Goal: Information Seeking & Learning: Learn about a topic

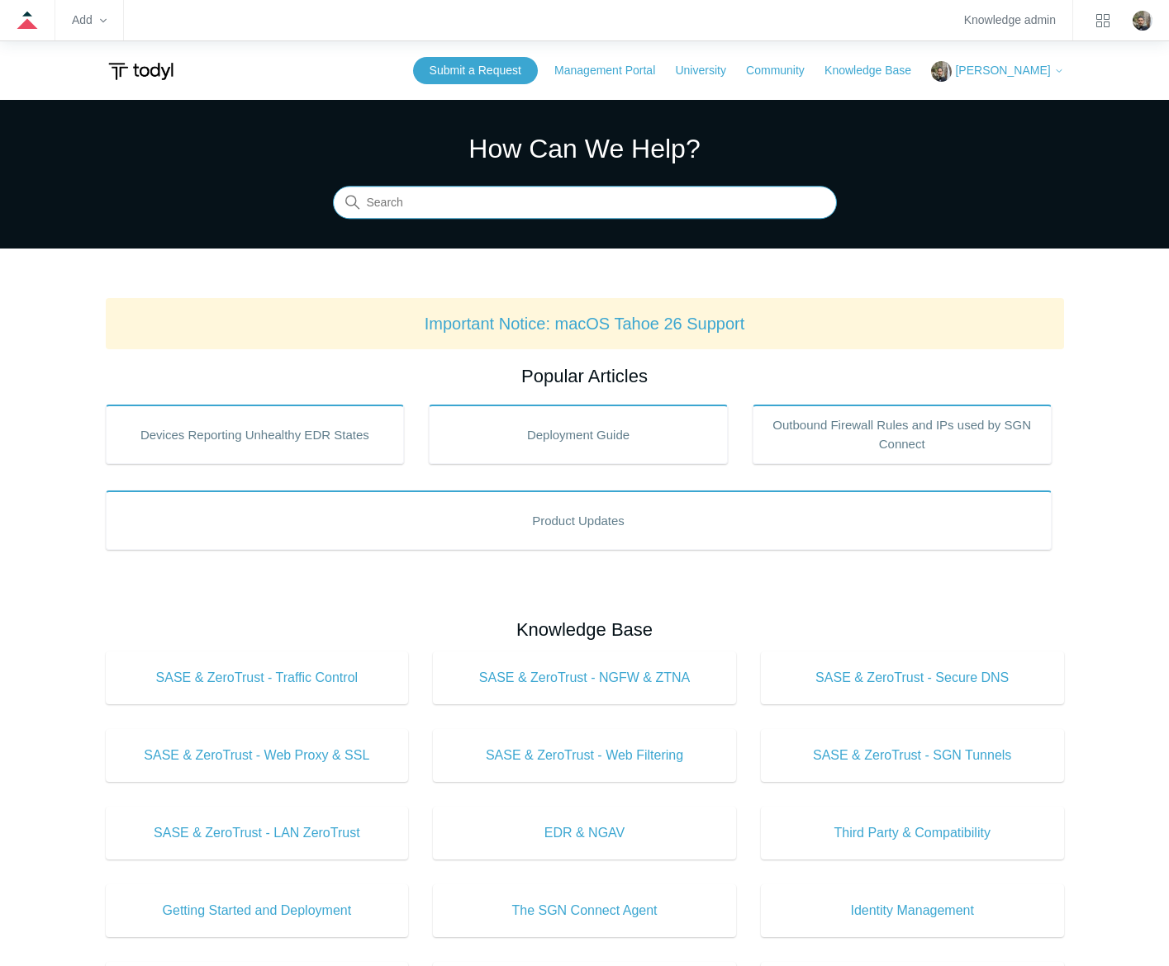
click at [723, 200] on input "Search" at bounding box center [585, 203] width 504 height 33
type input "prop"
click at [512, 197] on input "Search" at bounding box center [585, 203] width 504 height 33
type input "application"
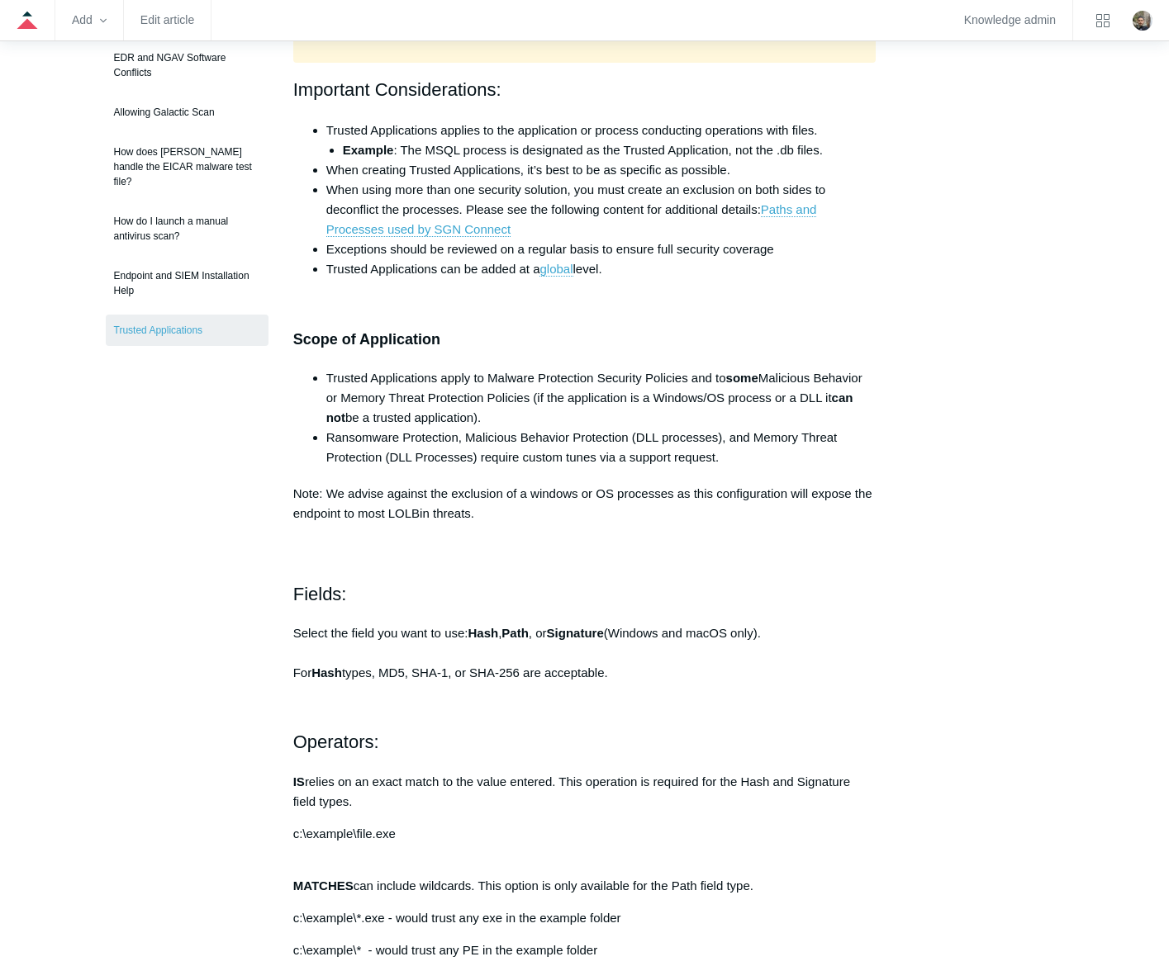
scroll to position [413, 0]
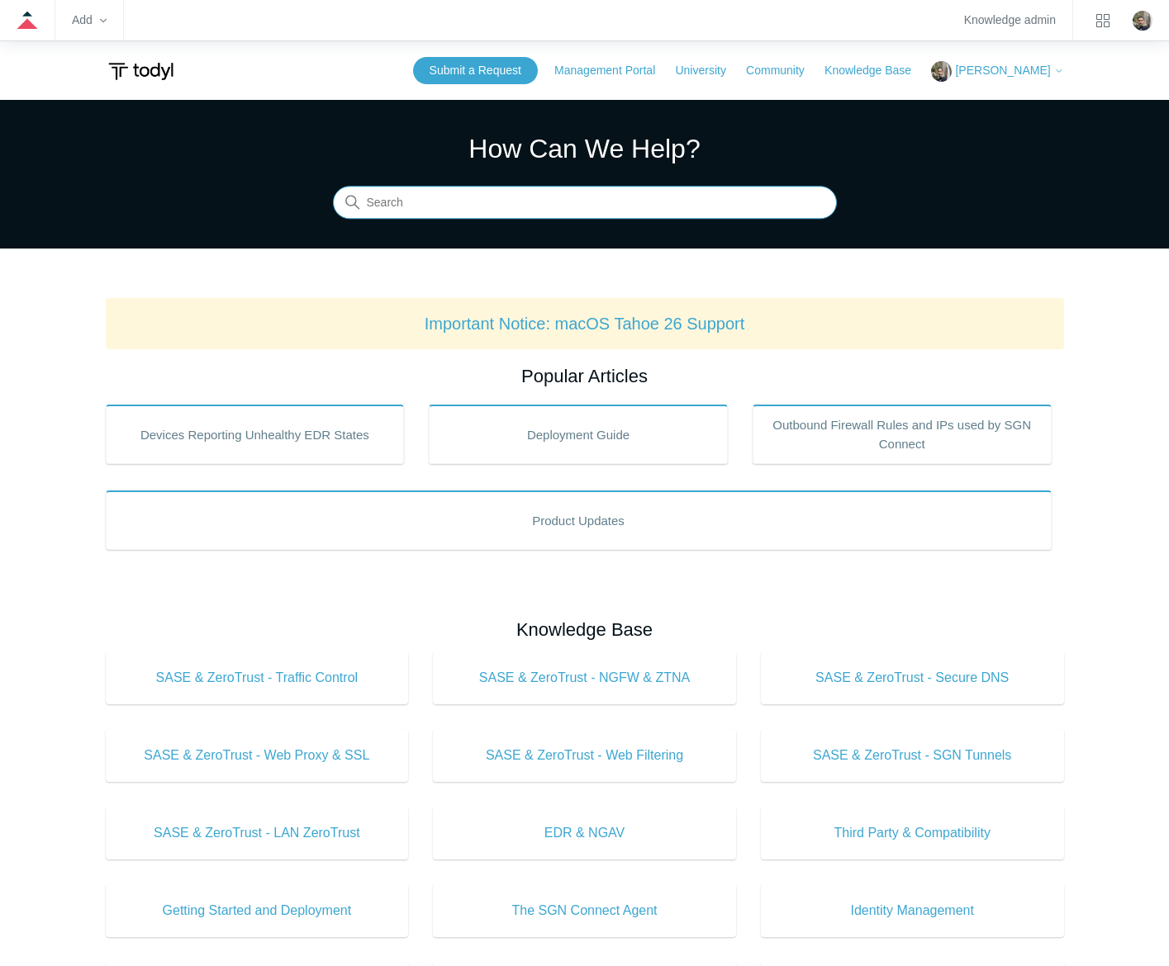
click at [520, 214] on input "Search" at bounding box center [585, 203] width 504 height 33
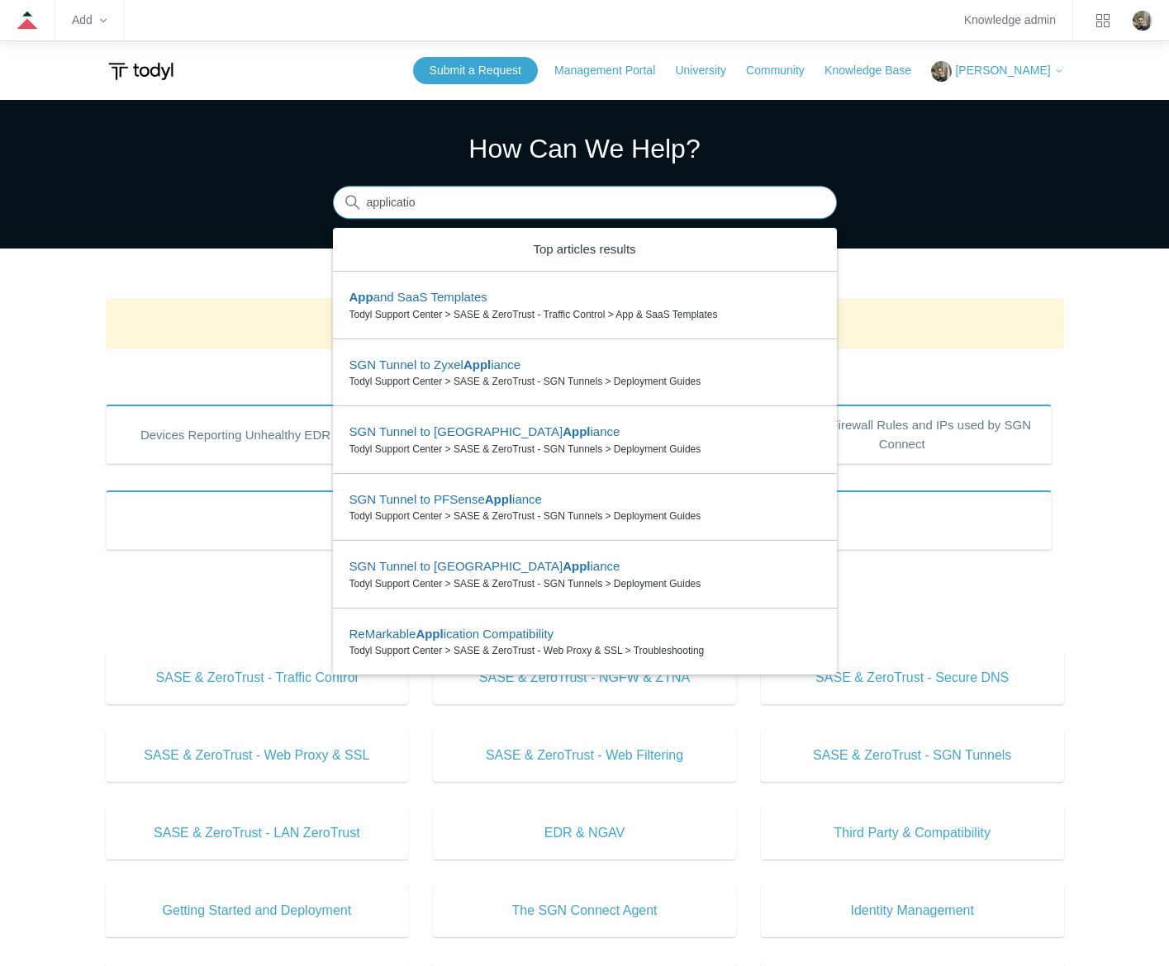
type input "application"
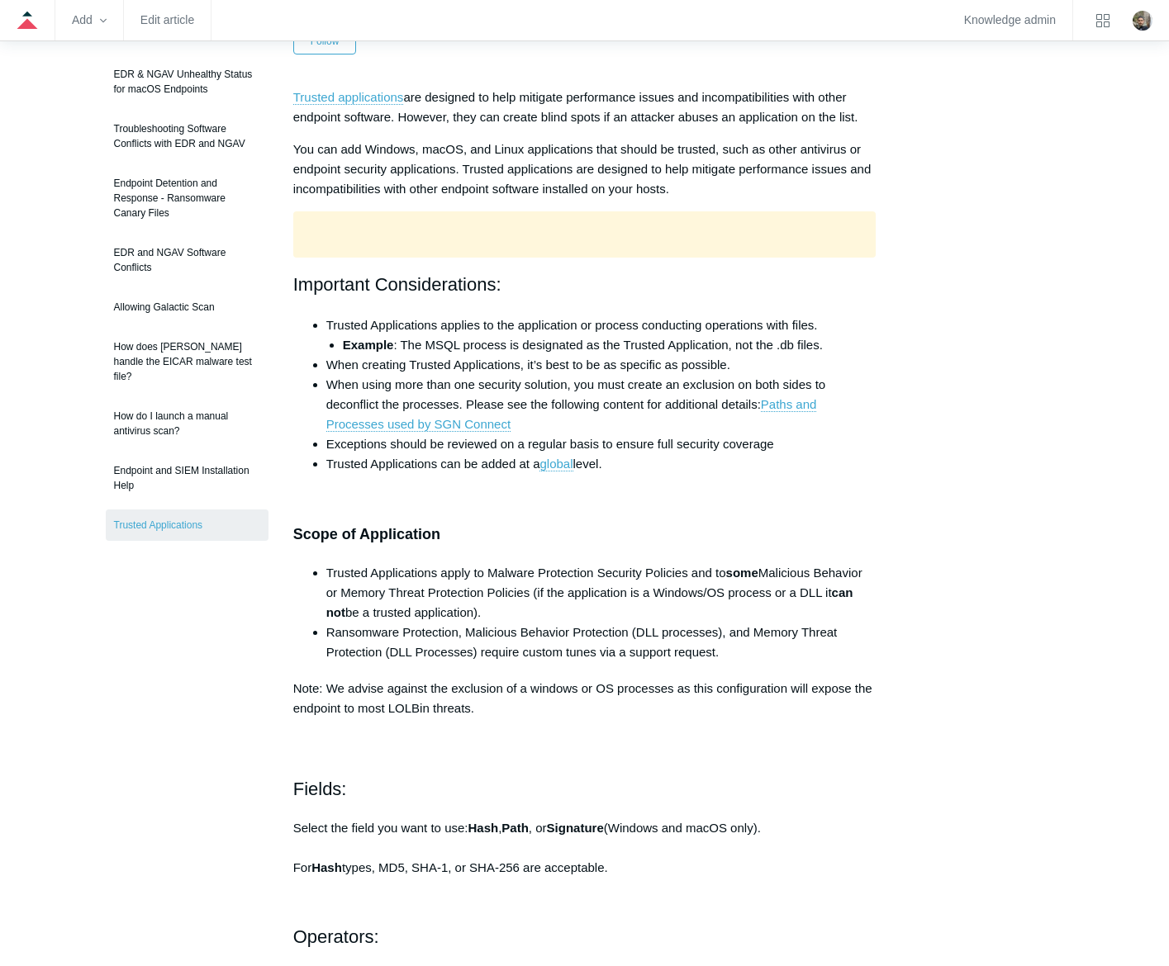
scroll to position [248, 0]
